Goal: Find specific page/section: Find specific page/section

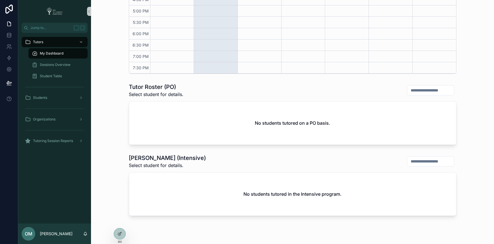
scroll to position [200, 0]
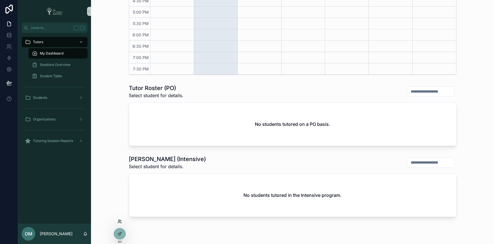
click at [121, 221] on icon at bounding box center [120, 222] width 5 height 5
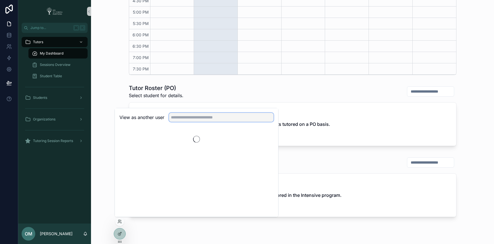
click at [199, 116] on input "text" at bounding box center [221, 117] width 105 height 9
type input "**********"
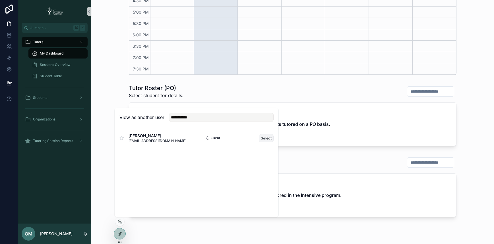
click at [267, 139] on button "Select" at bounding box center [266, 138] width 15 height 8
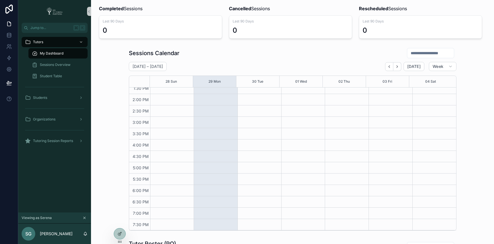
scroll to position [100, 0]
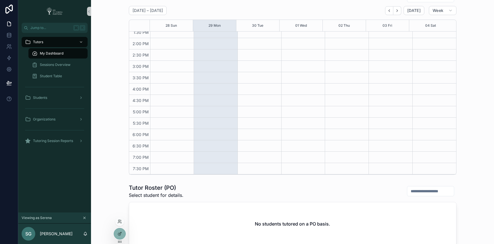
click at [122, 223] on div at bounding box center [119, 221] width 9 height 9
click at [118, 222] on icon at bounding box center [120, 222] width 5 height 5
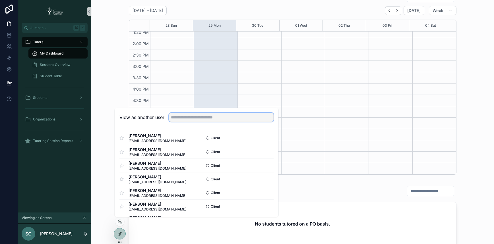
click at [206, 119] on input "text" at bounding box center [221, 117] width 105 height 9
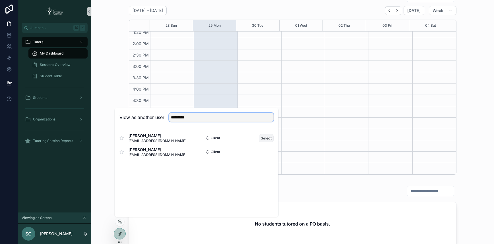
type input "*********"
click at [268, 138] on button "Select" at bounding box center [266, 138] width 15 height 8
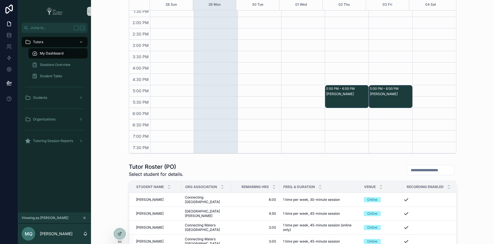
scroll to position [300, 0]
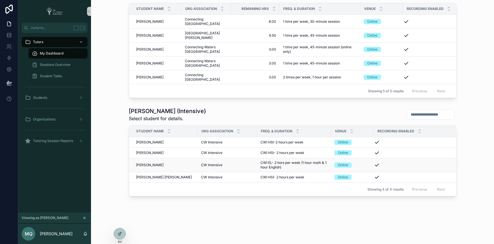
click at [155, 166] on span "Francisco Romero" at bounding box center [150, 165] width 28 height 5
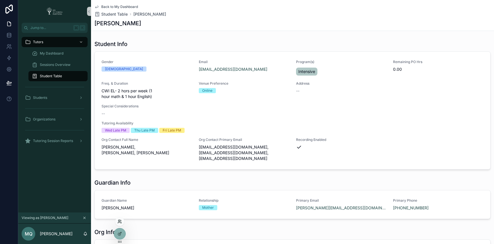
click at [120, 222] on icon at bounding box center [120, 222] width 5 height 5
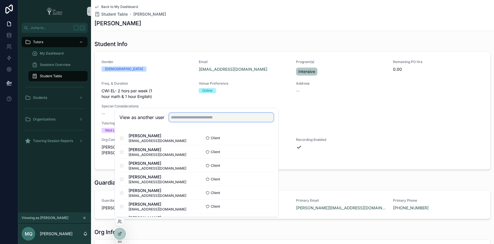
click at [211, 116] on input "text" at bounding box center [221, 117] width 105 height 9
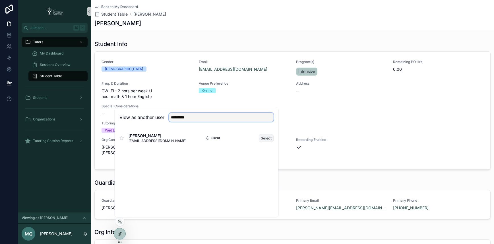
type input "*********"
click at [268, 137] on button "Select" at bounding box center [266, 138] width 15 height 8
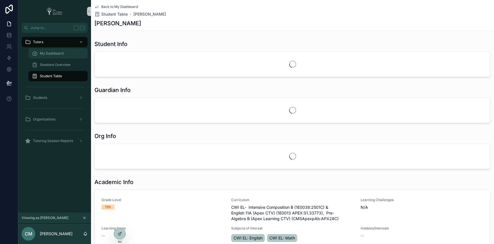
click at [62, 53] on span "My Dashboard" at bounding box center [52, 53] width 24 height 5
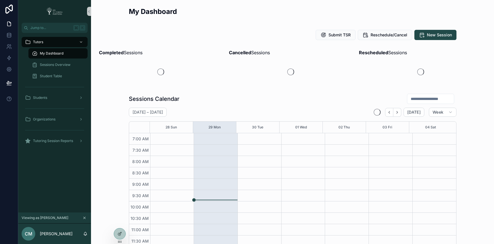
scroll to position [153, 0]
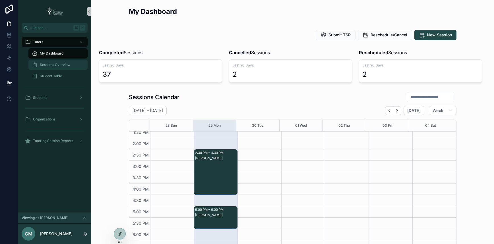
click at [66, 65] on span "Sessions Overview" at bounding box center [55, 65] width 31 height 5
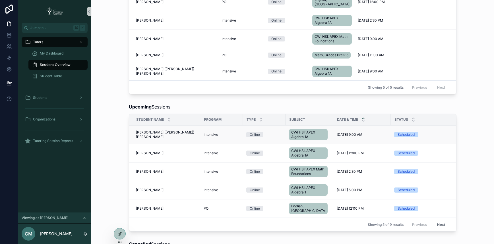
scroll to position [88, 0]
